Goal: Task Accomplishment & Management: Manage account settings

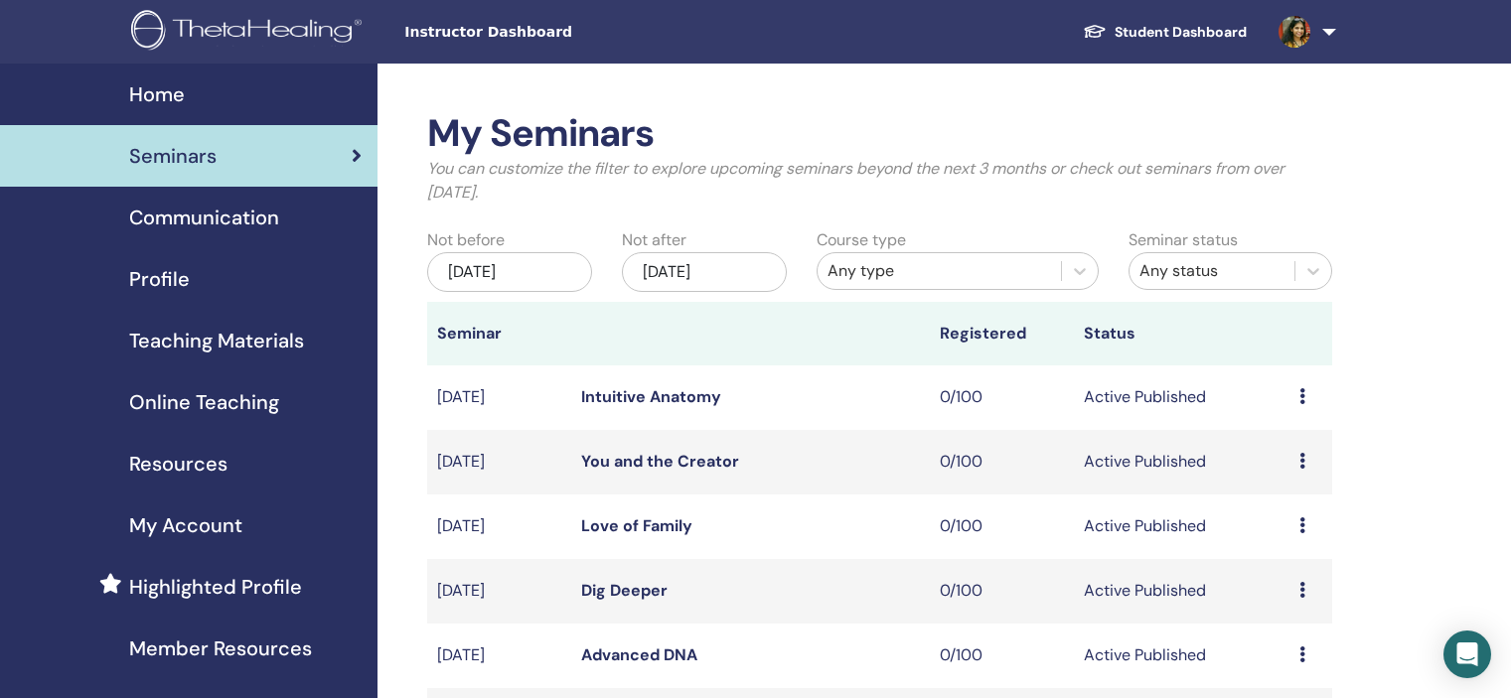
scroll to position [596, 0]
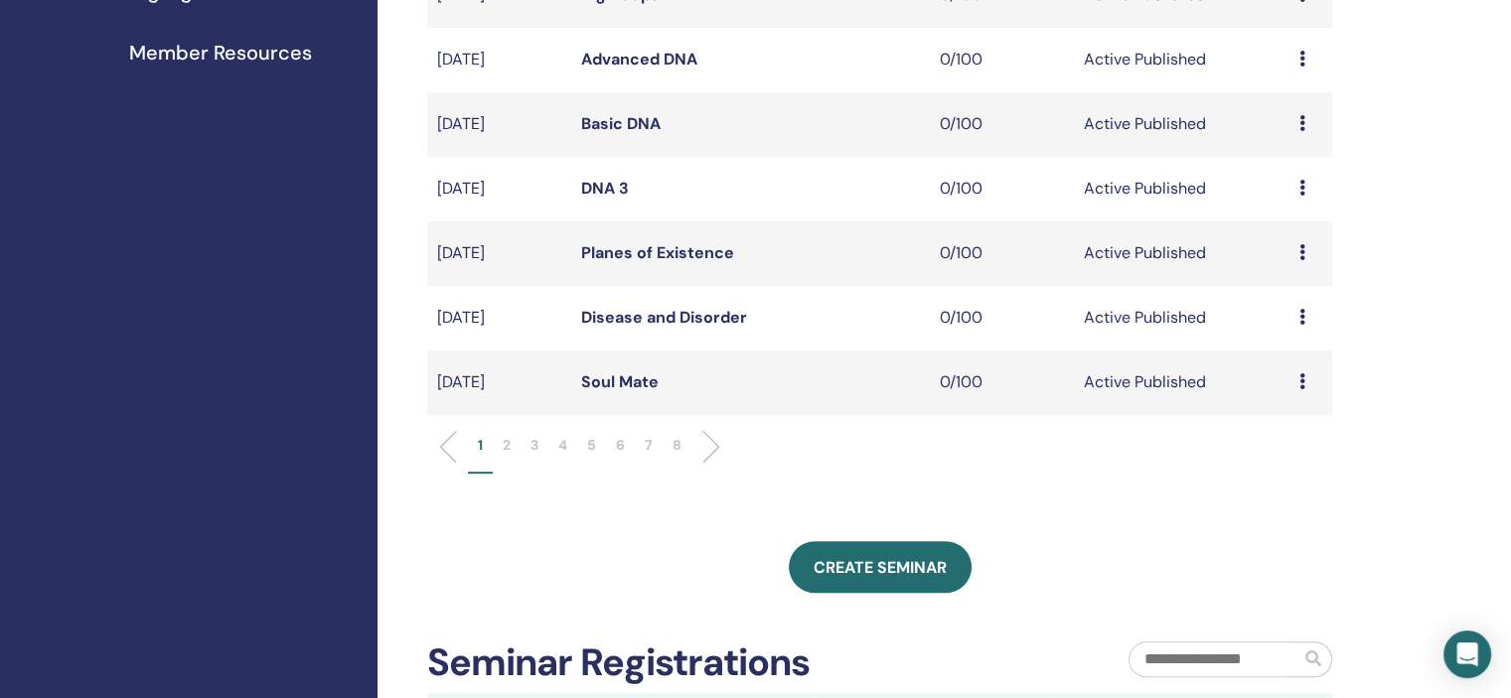
click at [620, 442] on p "6" at bounding box center [620, 445] width 9 height 21
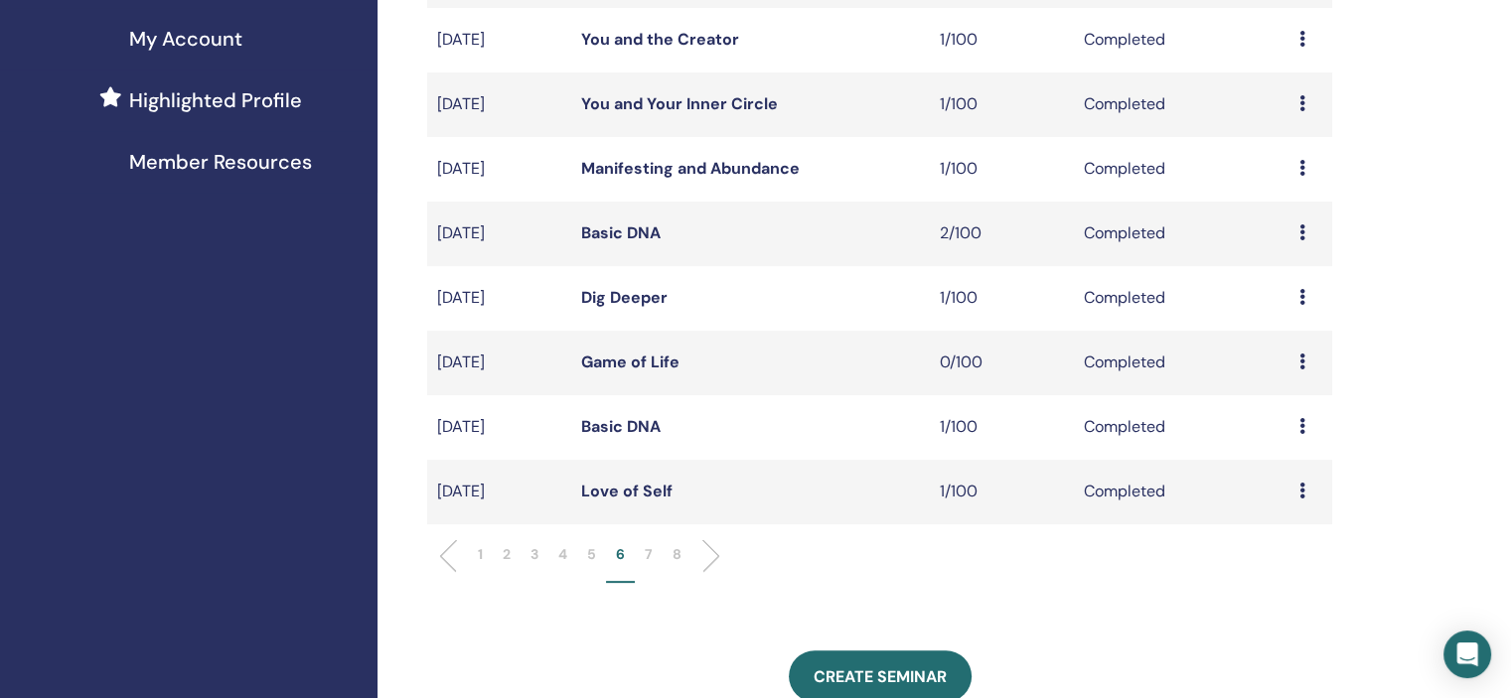
scroll to position [497, 0]
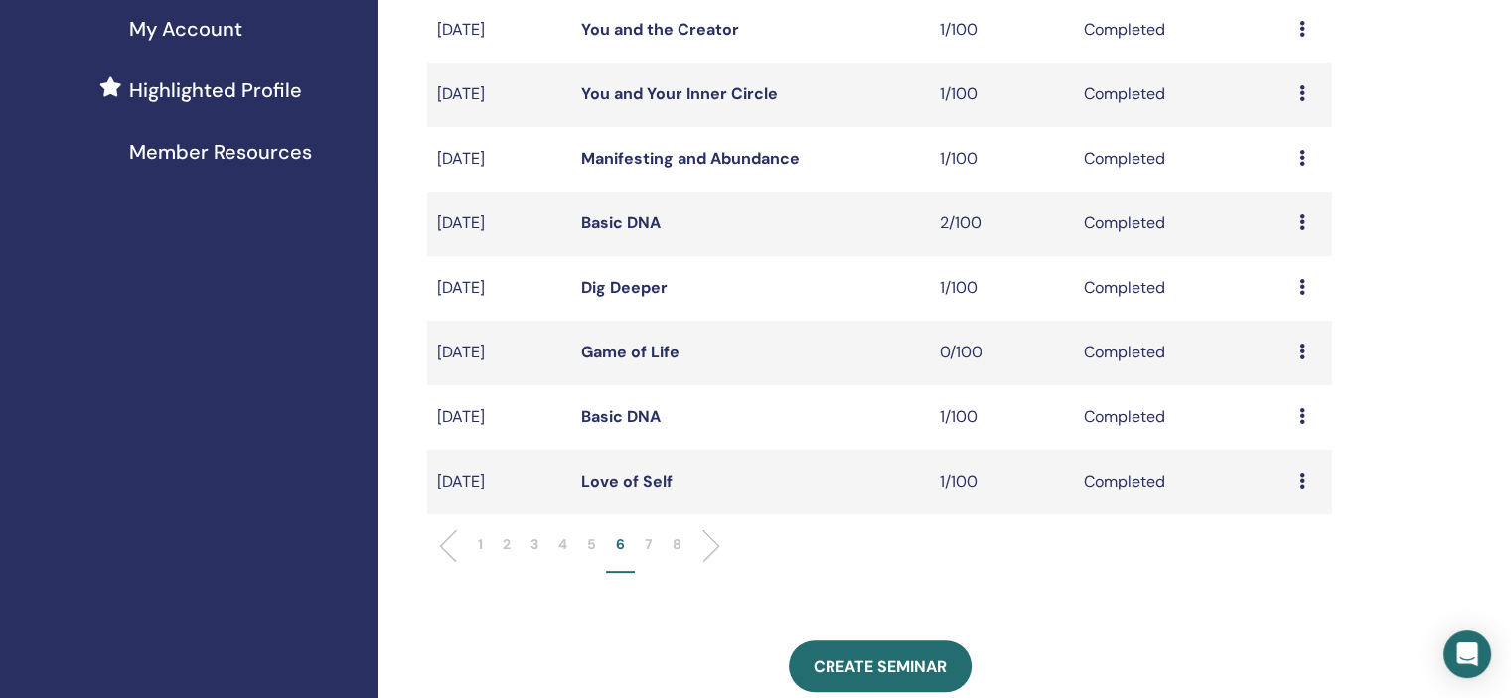
click at [651, 545] on p "7" at bounding box center [649, 545] width 8 height 21
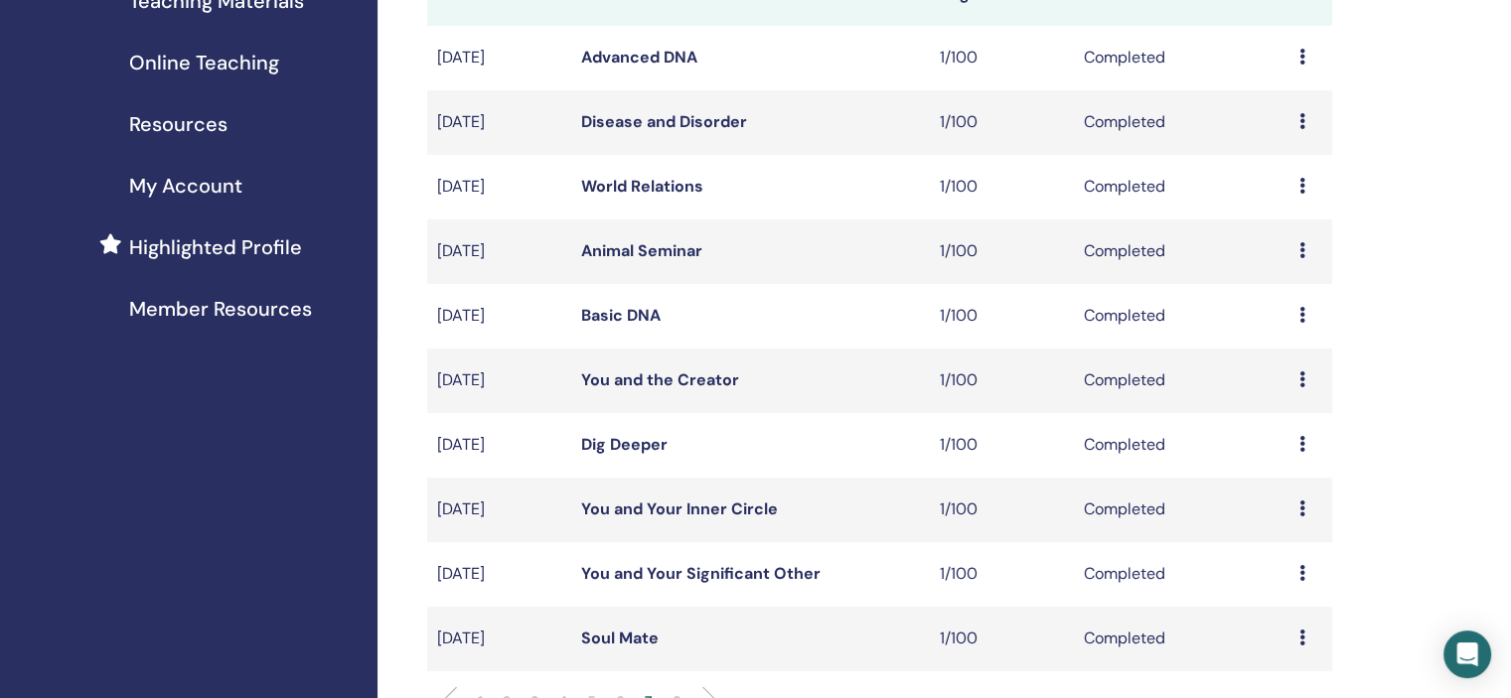
scroll to position [199, 0]
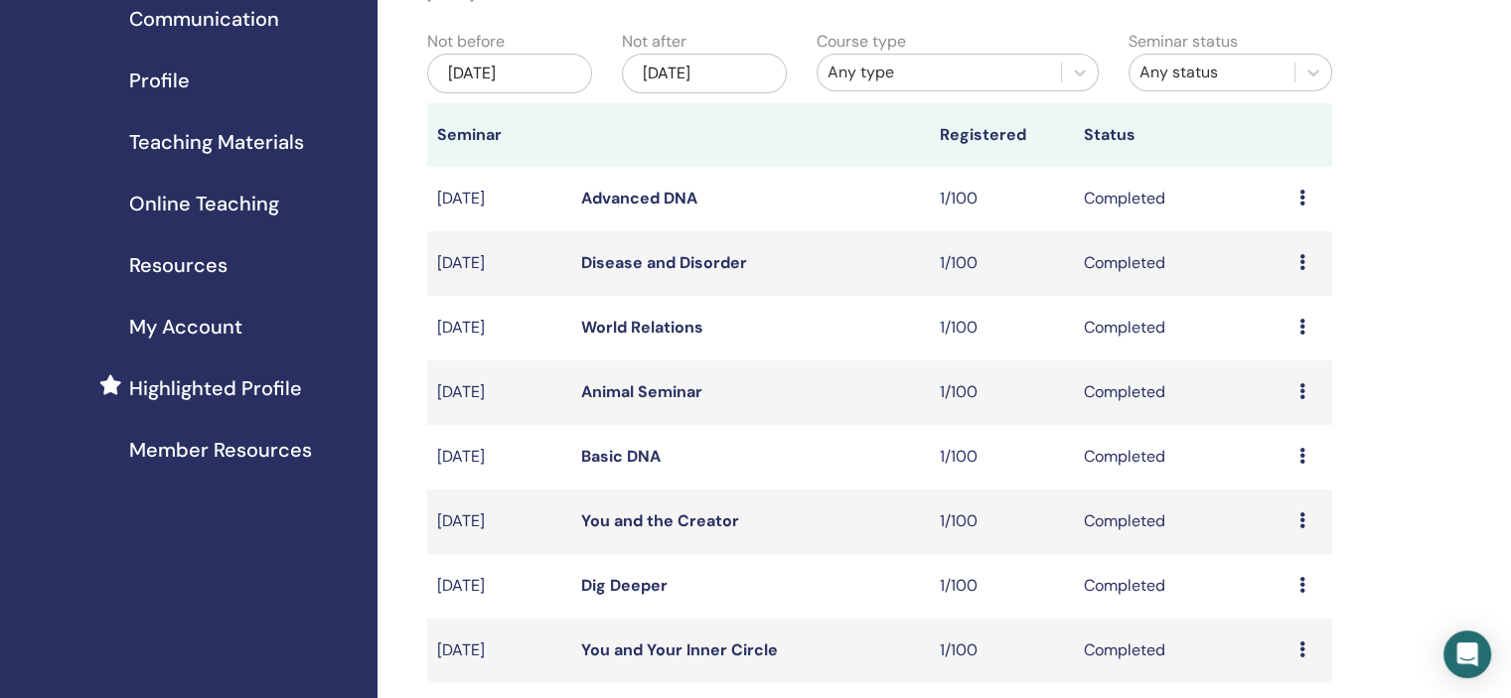
click at [1311, 260] on div "Preview Attendees" at bounding box center [1310, 263] width 23 height 24
click at [1294, 306] on link "Attendees" at bounding box center [1298, 306] width 76 height 21
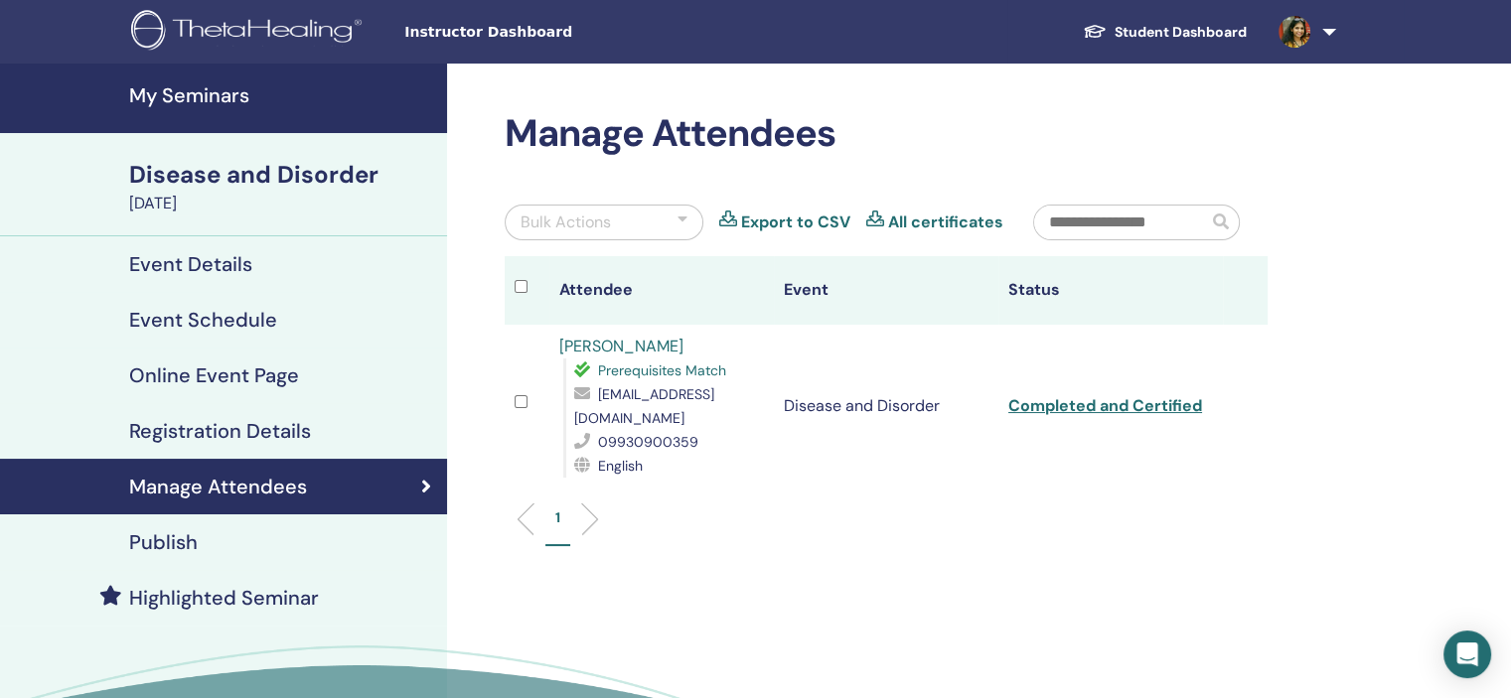
click at [607, 337] on link "[PERSON_NAME]" at bounding box center [621, 346] width 124 height 21
